Goal: Transaction & Acquisition: Book appointment/travel/reservation

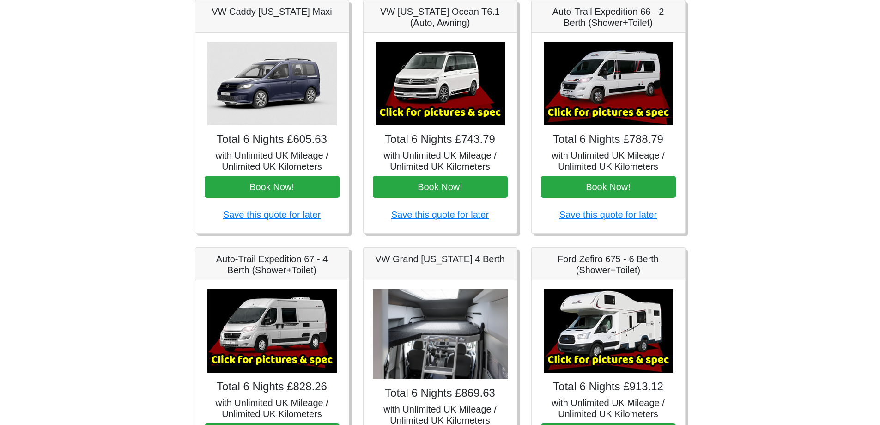
scroll to position [139, 0]
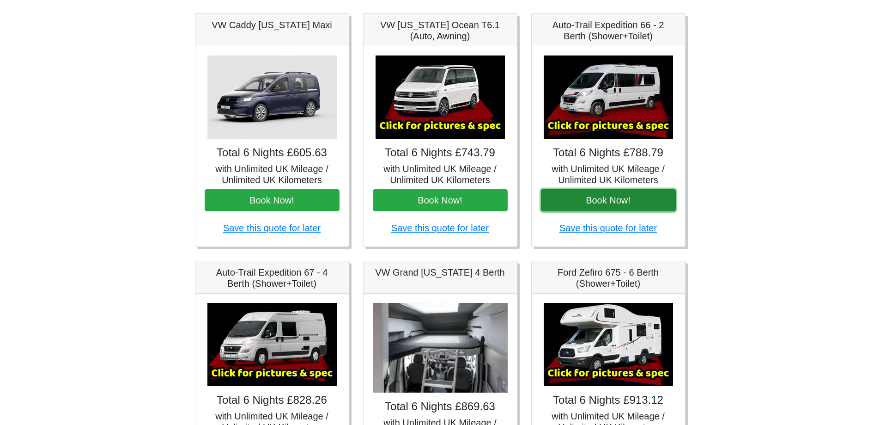
click at [597, 202] on button "Book Now!" at bounding box center [608, 200] width 135 height 22
